Goal: Navigation & Orientation: Understand site structure

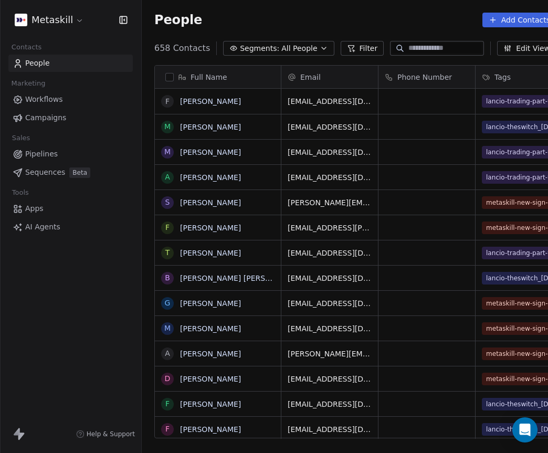
scroll to position [391, 419]
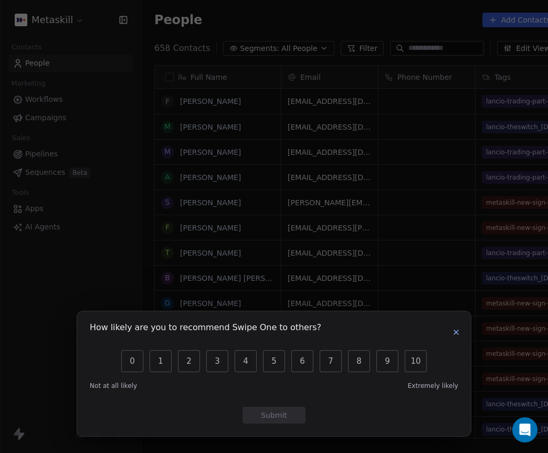
click at [456, 333] on icon "button" at bounding box center [456, 332] width 8 height 8
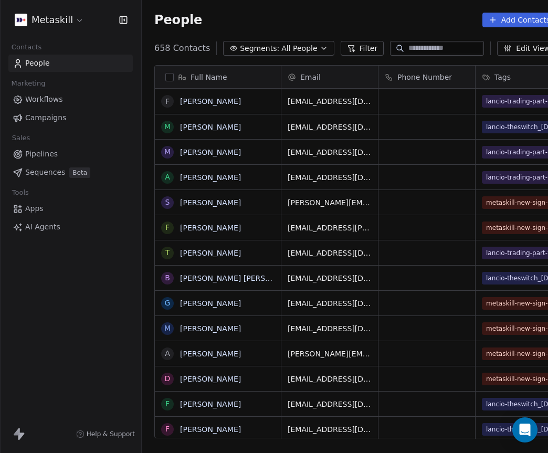
click at [108, 103] on link "Workflows" at bounding box center [70, 99] width 124 height 17
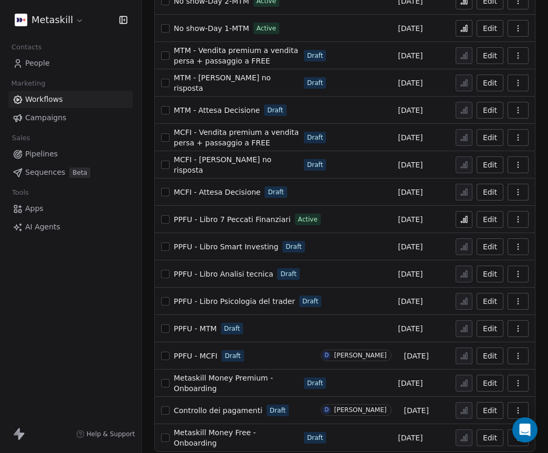
scroll to position [327, 0]
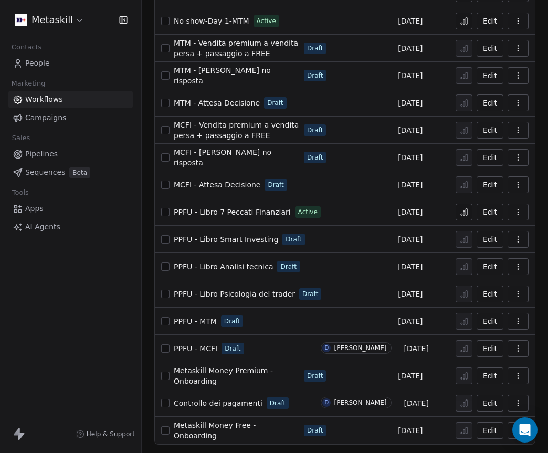
click at [92, 113] on link "Campaigns" at bounding box center [70, 117] width 124 height 17
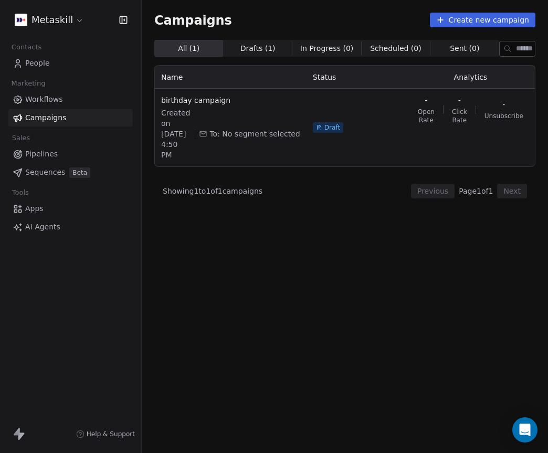
click at [87, 149] on link "Pipelines" at bounding box center [70, 153] width 124 height 17
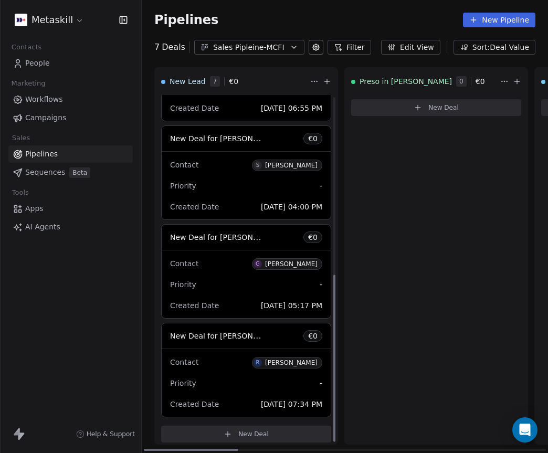
scroll to position [371, 0]
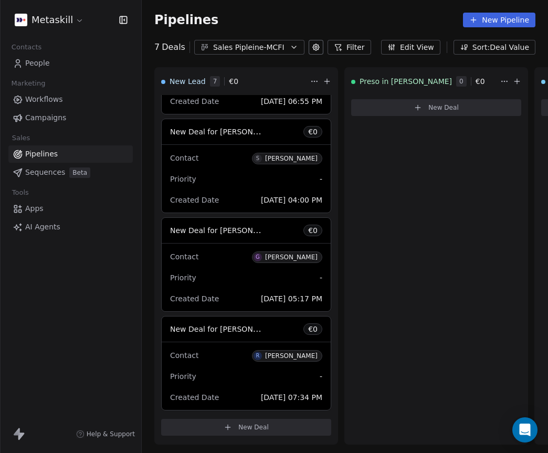
click at [116, 179] on link "Sequences Beta" at bounding box center [70, 172] width 124 height 17
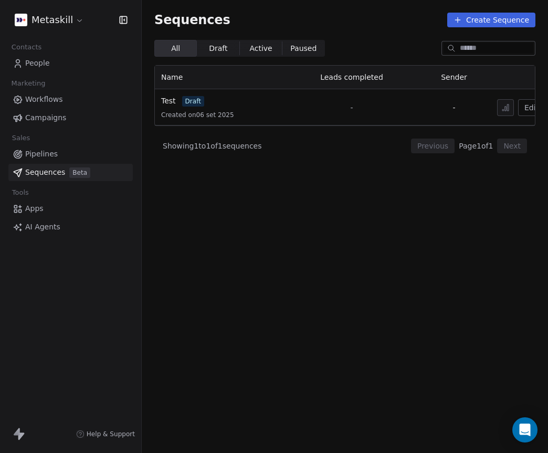
click at [85, 208] on link "Apps" at bounding box center [70, 208] width 124 height 17
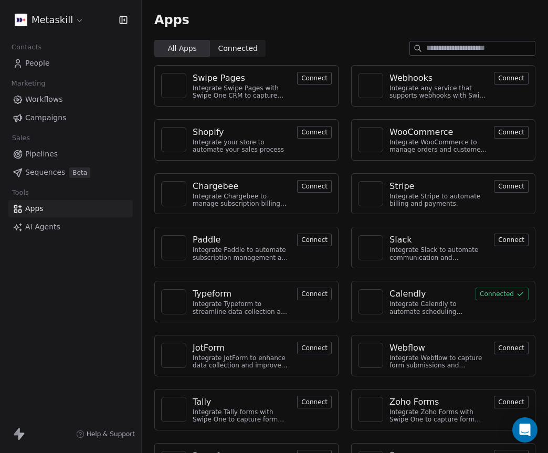
click at [87, 228] on link "AI Agents" at bounding box center [70, 226] width 124 height 17
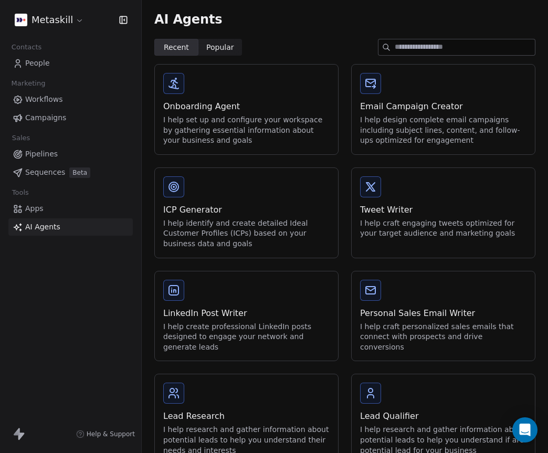
click at [90, 210] on link "Apps" at bounding box center [70, 208] width 124 height 17
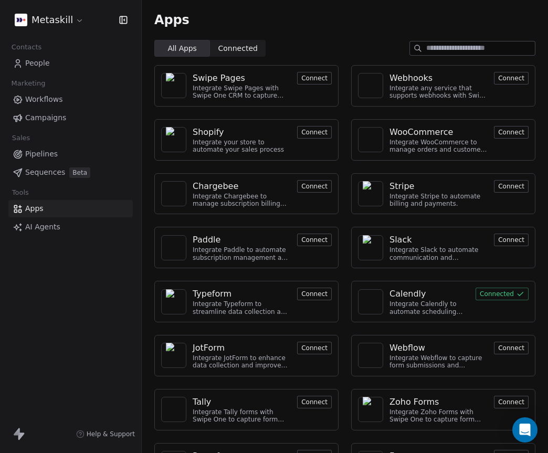
click at [86, 226] on link "AI Agents" at bounding box center [70, 226] width 124 height 17
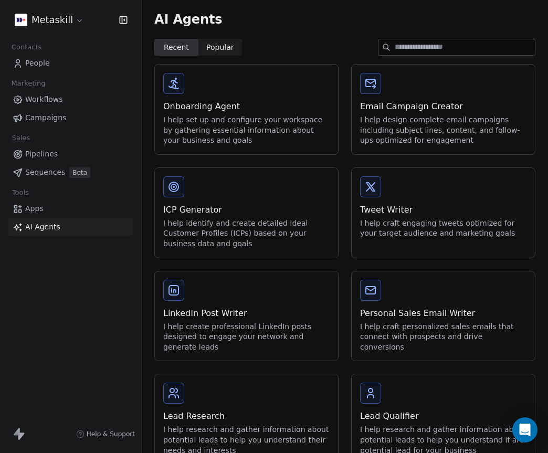
click at [60, 152] on link "Pipelines" at bounding box center [70, 153] width 124 height 17
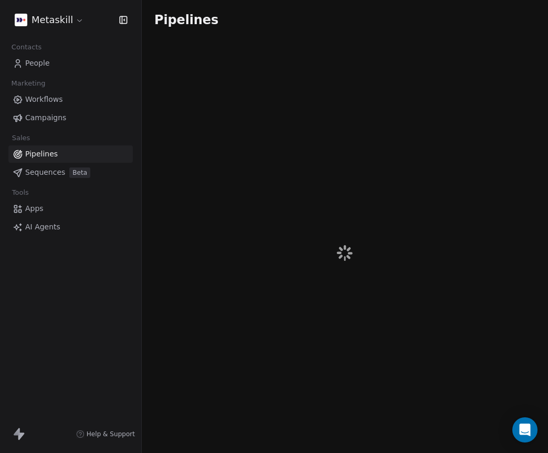
click at [59, 167] on div "Metaskill Contacts People Marketing Workflows Campaigns Sales Pipelines Sequenc…" at bounding box center [274, 226] width 548 height 453
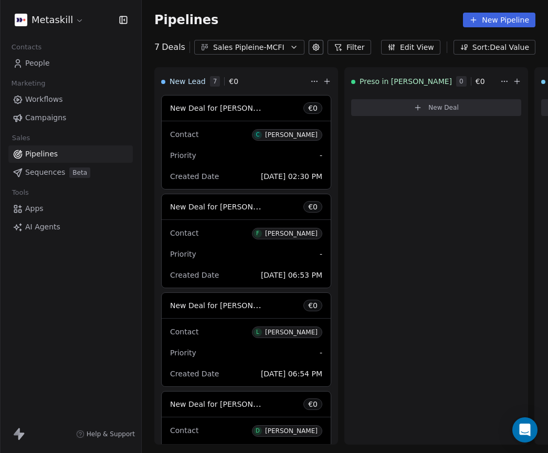
click at [61, 174] on span "Sequences" at bounding box center [45, 172] width 40 height 11
